Goal: Obtain resource: Download file/media

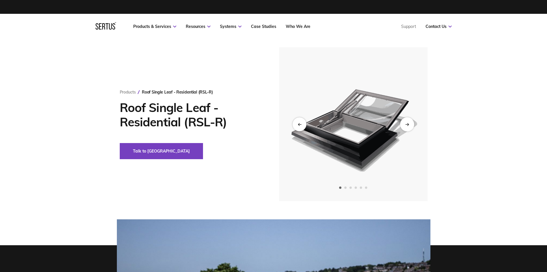
click at [409, 123] on div "Next slide" at bounding box center [407, 124] width 14 height 14
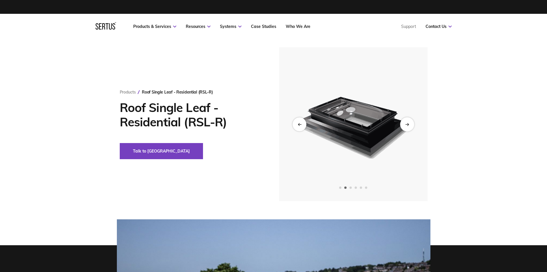
click at [411, 125] on div "Next slide" at bounding box center [407, 124] width 14 height 14
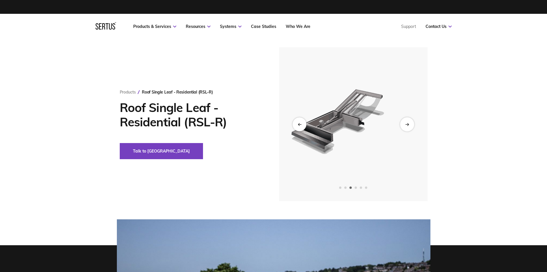
click at [411, 125] on div "Next slide" at bounding box center [407, 124] width 14 height 14
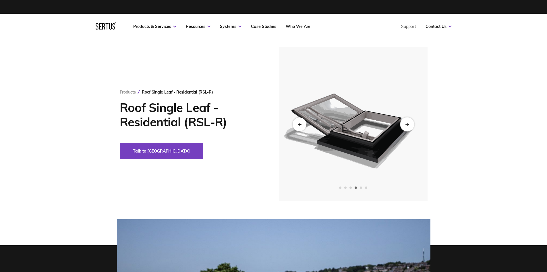
click at [411, 125] on div "Next slide" at bounding box center [407, 124] width 14 height 14
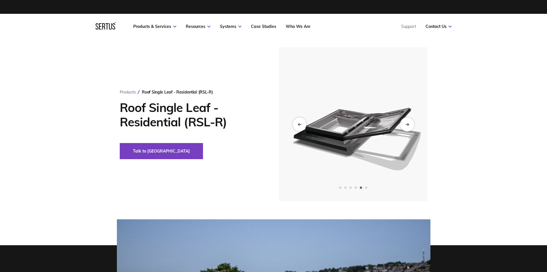
click at [411, 125] on div "Next slide" at bounding box center [407, 124] width 14 height 14
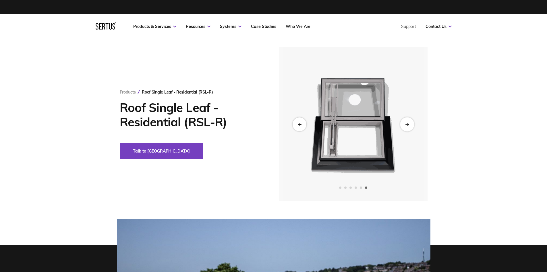
click at [411, 125] on div "Next slide" at bounding box center [407, 124] width 14 height 14
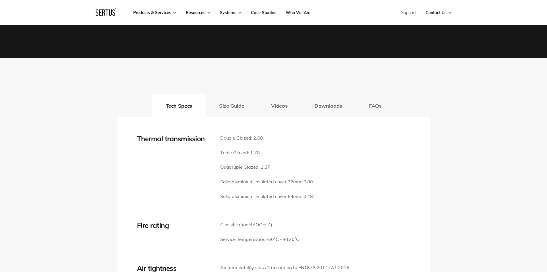
scroll to position [776, 0]
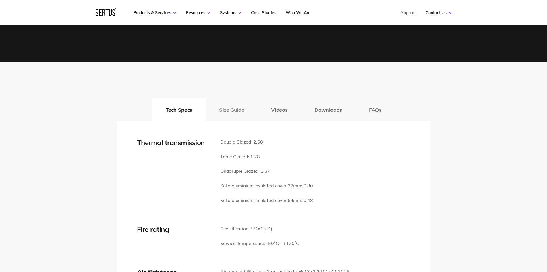
click at [231, 110] on button "Size Guide" at bounding box center [232, 109] width 52 height 23
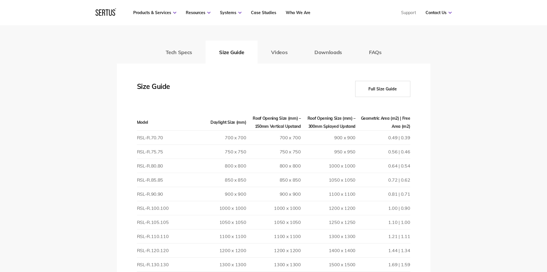
scroll to position [862, 0]
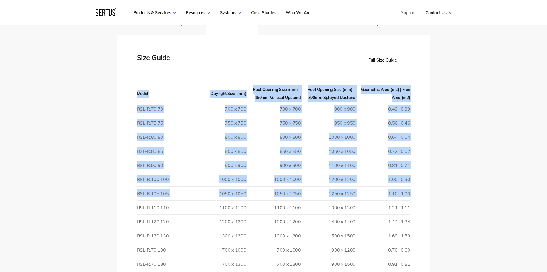
drag, startPoint x: 412, startPoint y: 208, endPoint x: 138, endPoint y: 208, distance: 273.9
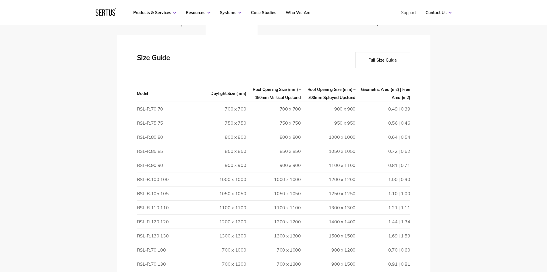
click at [186, 126] on td "RSL-R.75.75" at bounding box center [164, 123] width 55 height 14
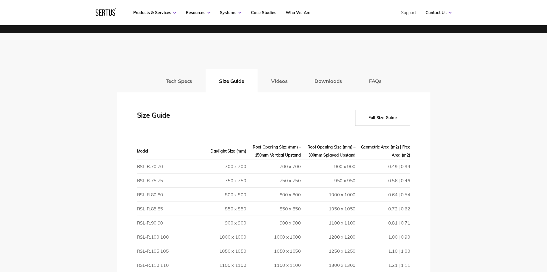
scroll to position [776, 0]
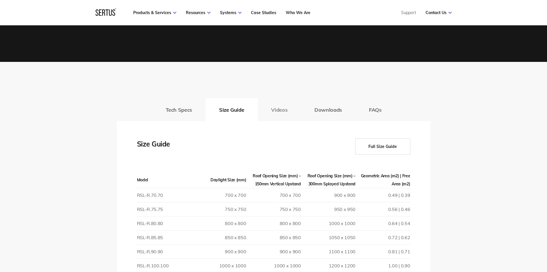
click at [279, 113] on button "Videos" at bounding box center [279, 109] width 43 height 23
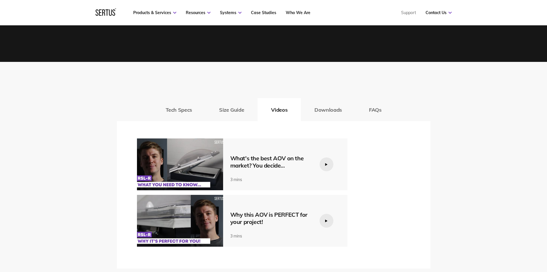
click at [329, 165] on div at bounding box center [327, 164] width 14 height 14
click at [171, 162] on img at bounding box center [180, 164] width 86 height 52
click at [176, 161] on img at bounding box center [180, 164] width 86 height 52
click at [177, 166] on img at bounding box center [180, 164] width 86 height 52
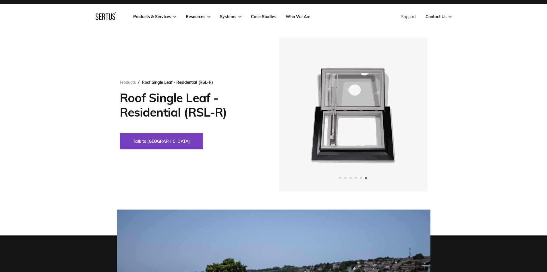
scroll to position [0, 0]
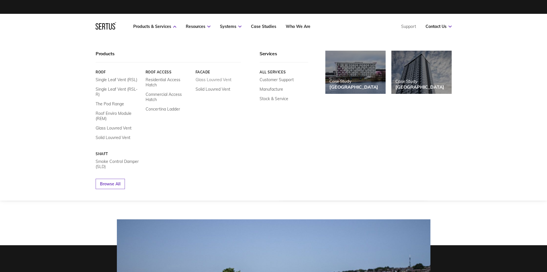
click at [216, 78] on link "Glass Louvred Vent" at bounding box center [213, 79] width 36 height 5
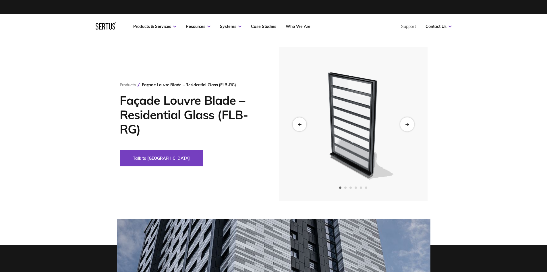
click at [407, 125] on icon "Next slide" at bounding box center [407, 123] width 4 height 3
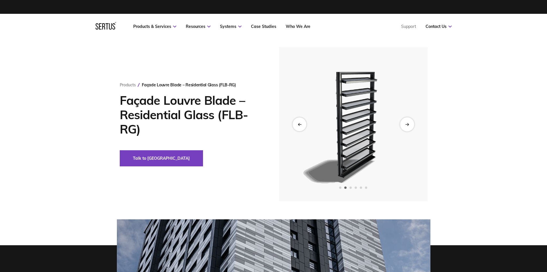
click at [407, 125] on icon "Next slide" at bounding box center [407, 123] width 4 height 3
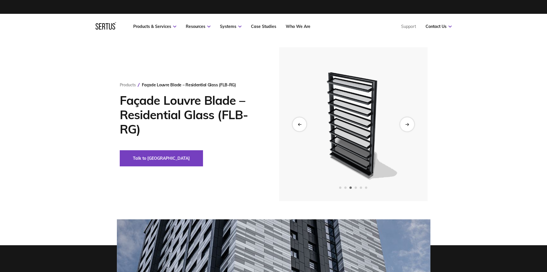
click at [407, 125] on icon "Next slide" at bounding box center [407, 123] width 4 height 3
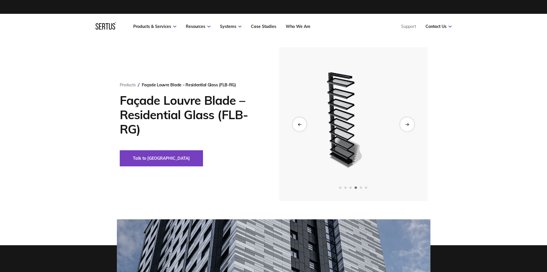
click at [407, 125] on icon "Next slide" at bounding box center [407, 123] width 4 height 3
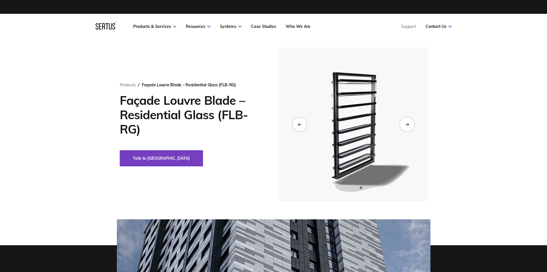
click at [407, 125] on icon "Next slide" at bounding box center [407, 123] width 4 height 3
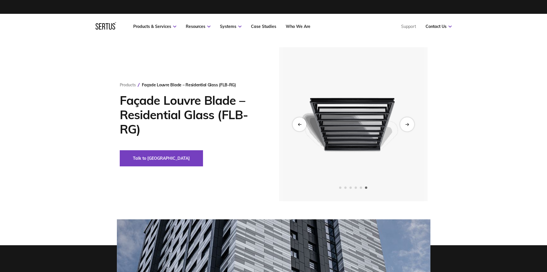
click at [407, 125] on icon "Next slide" at bounding box center [407, 123] width 4 height 3
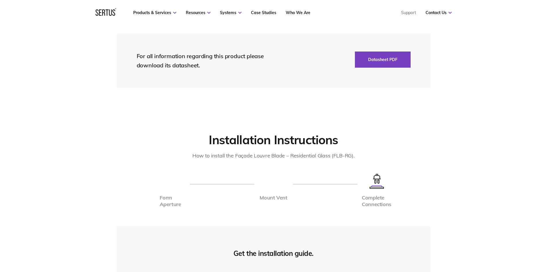
scroll to position [1523, 0]
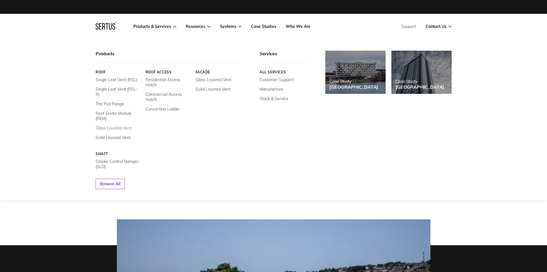
click at [111, 125] on link "Glass Louvred Vent" at bounding box center [114, 127] width 36 height 5
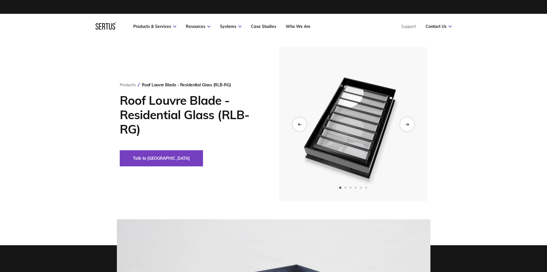
click at [411, 126] on div "Next slide" at bounding box center [407, 124] width 14 height 14
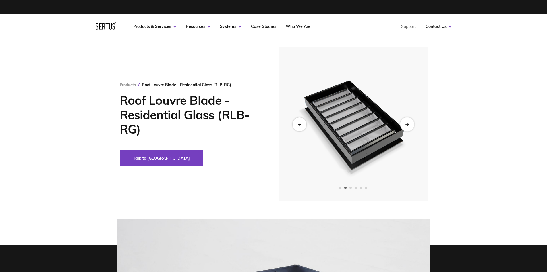
click at [411, 126] on div "Next slide" at bounding box center [407, 124] width 14 height 14
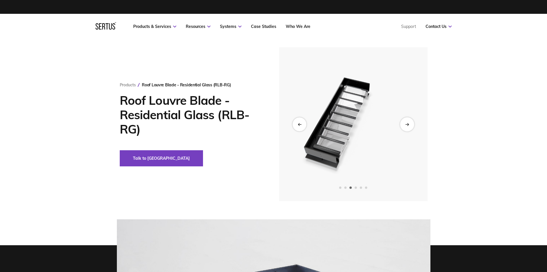
click at [411, 126] on div "Next slide" at bounding box center [407, 124] width 14 height 14
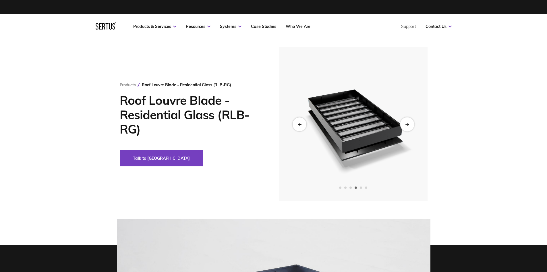
click at [408, 125] on icon "Next slide" at bounding box center [407, 123] width 4 height 3
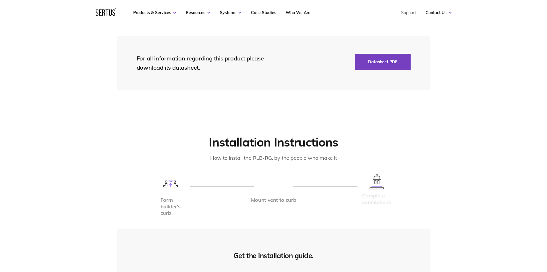
scroll to position [1408, 0]
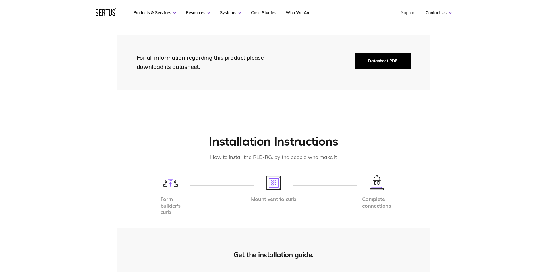
click at [378, 61] on button "Datasheet PDF" at bounding box center [383, 61] width 56 height 16
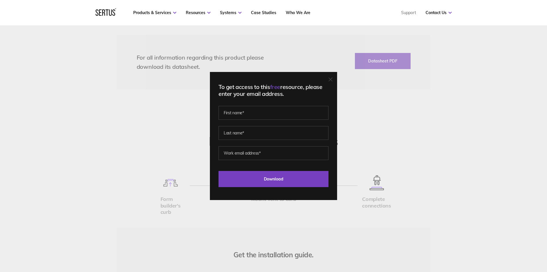
click at [332, 82] on div at bounding box center [331, 80] width 4 height 6
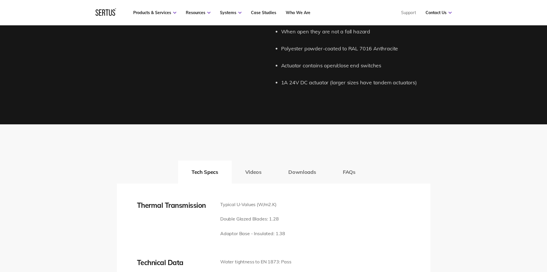
scroll to position [805, 0]
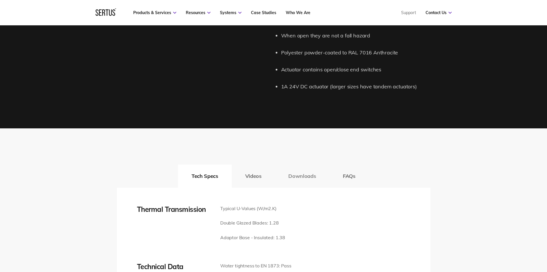
click at [315, 174] on button "Downloads" at bounding box center [302, 175] width 55 height 23
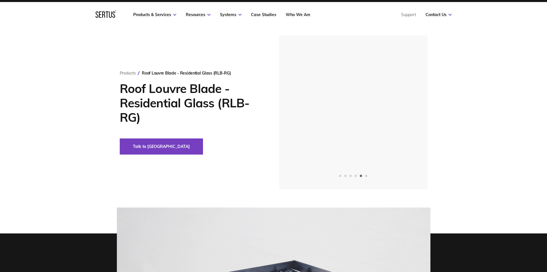
scroll to position [0, 0]
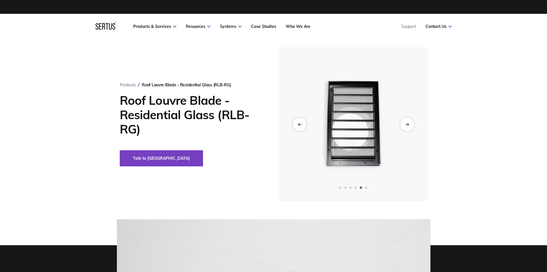
click at [407, 126] on div "Next slide" at bounding box center [407, 124] width 14 height 14
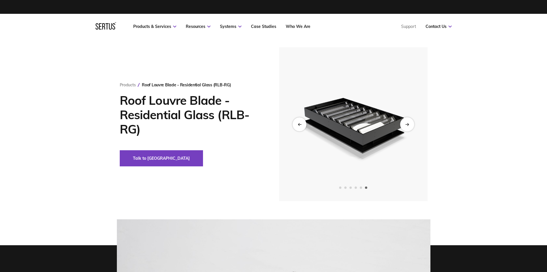
click at [407, 126] on div "Next slide" at bounding box center [407, 124] width 14 height 14
click at [408, 126] on div "Next slide" at bounding box center [407, 124] width 14 height 14
click at [298, 126] on div "Previous slide" at bounding box center [300, 124] width 14 height 14
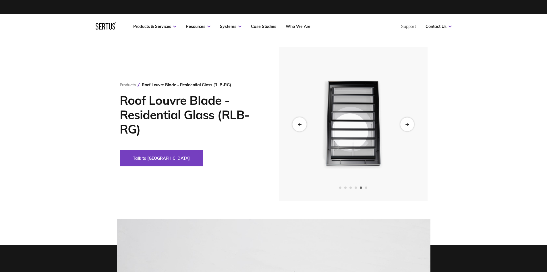
click at [298, 126] on div "Previous slide" at bounding box center [300, 124] width 14 height 14
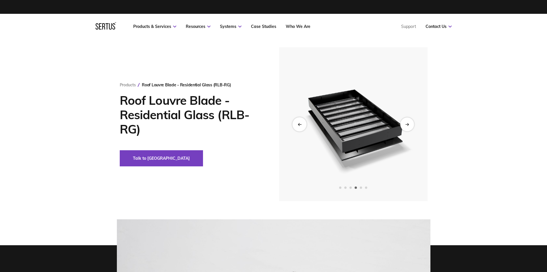
click at [298, 126] on div "Previous slide" at bounding box center [300, 124] width 14 height 14
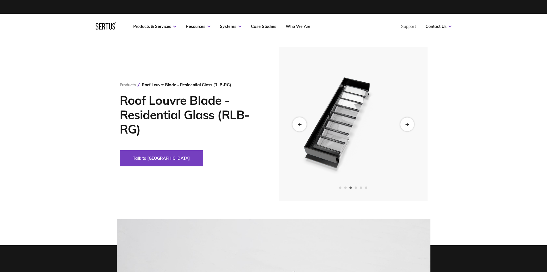
click at [298, 126] on div "Previous slide" at bounding box center [300, 124] width 14 height 14
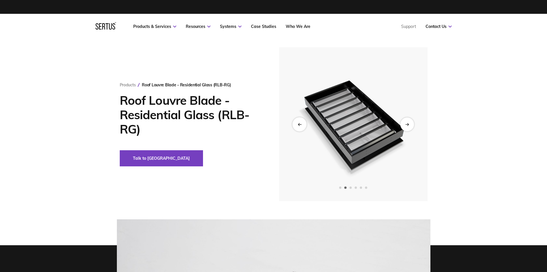
click at [298, 126] on div "Previous slide" at bounding box center [300, 124] width 14 height 14
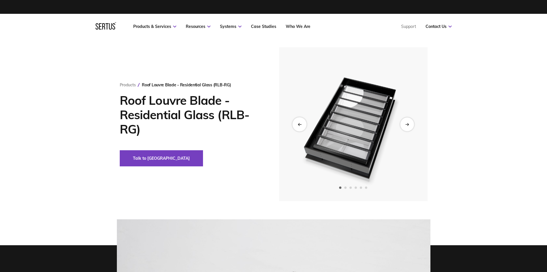
click at [298, 126] on div "Previous slide" at bounding box center [300, 124] width 14 height 14
click at [409, 127] on div "Next slide" at bounding box center [407, 124] width 14 height 14
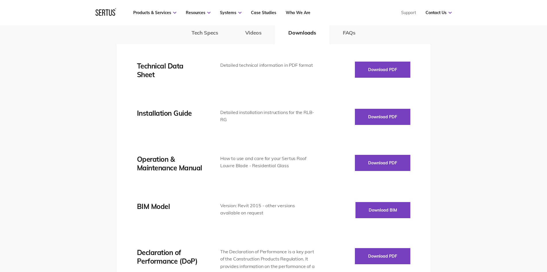
scroll to position [948, 0]
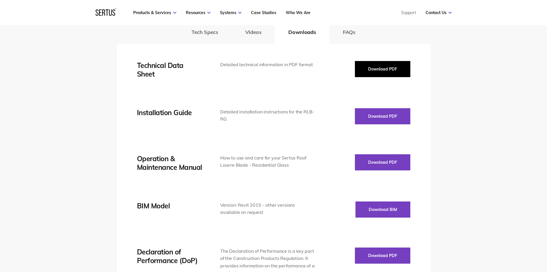
click at [376, 70] on button "Download PDF" at bounding box center [382, 69] width 55 height 16
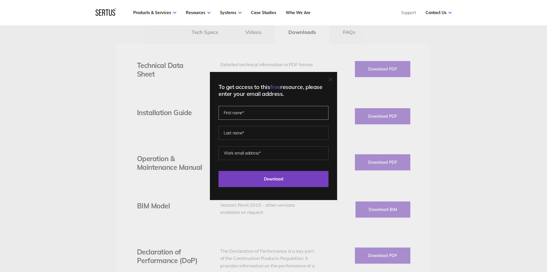
click at [237, 114] on input "text" at bounding box center [274, 113] width 110 height 14
type input "[PERSON_NAME]"
click at [219, 171] on input "Download" at bounding box center [274, 179] width 110 height 16
click at [270, 154] on input "[PERSON_NAME].[PERSON_NAME]" at bounding box center [274, 153] width 110 height 14
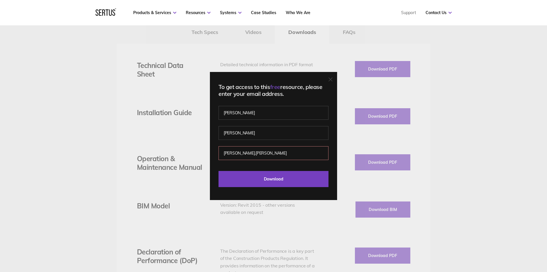
type input "[PERSON_NAME][EMAIL_ADDRESS][PERSON_NAME][DOMAIN_NAME]"
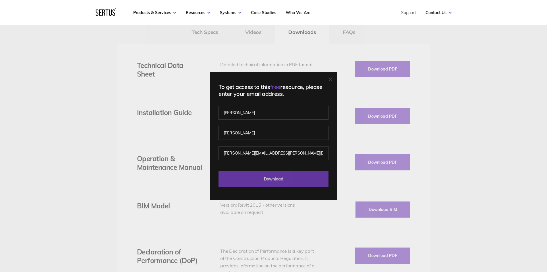
click at [264, 181] on input "Download" at bounding box center [274, 179] width 110 height 16
